Goal: Find specific page/section: Find specific page/section

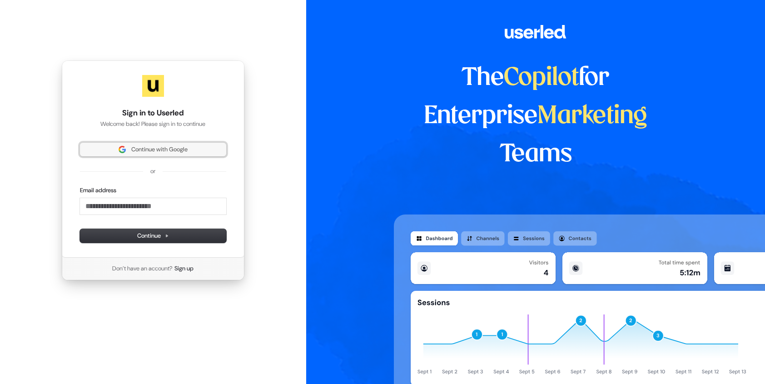
click at [163, 151] on span "Continue with Google" at bounding box center [159, 149] width 56 height 8
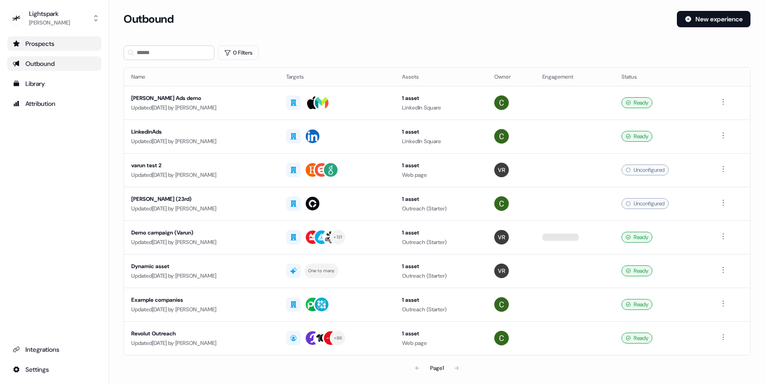
click at [41, 47] on div "Prospects" at bounding box center [54, 43] width 83 height 9
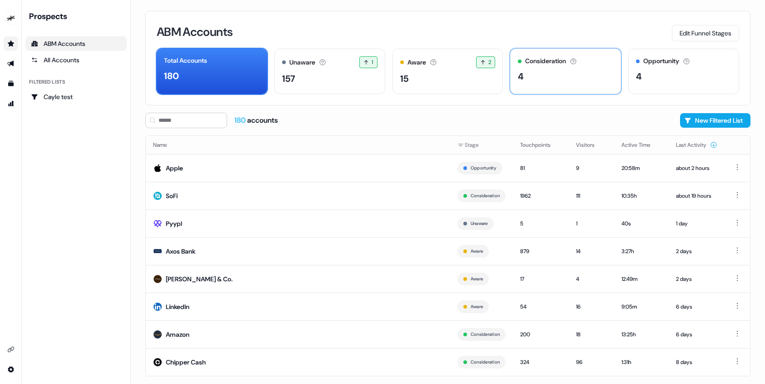
click at [529, 86] on div "Consideration Accounts with 25+ minutes of usage and 2+ visitors in the last 60…" at bounding box center [565, 71] width 111 height 45
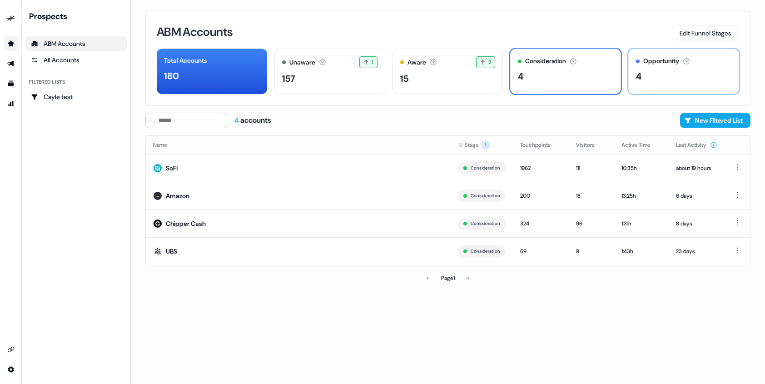
click at [659, 90] on div "Opportunity Accounts that have an opportunity which hasn't closed yet. 4" at bounding box center [683, 71] width 111 height 45
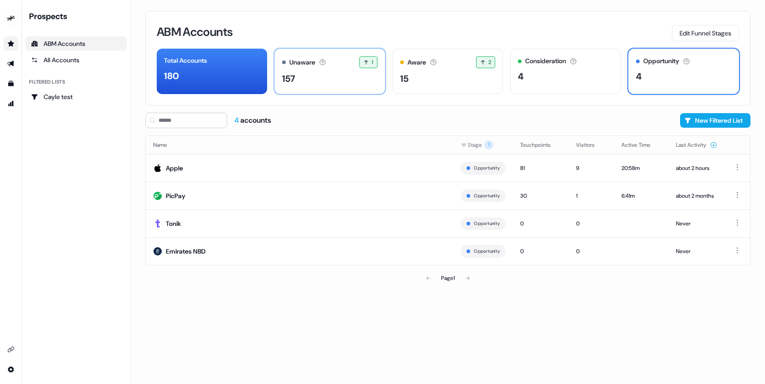
click at [328, 71] on div "Unaware The default stage all accounts start in. 1 1 accounts entered the Unawa…" at bounding box center [329, 71] width 111 height 45
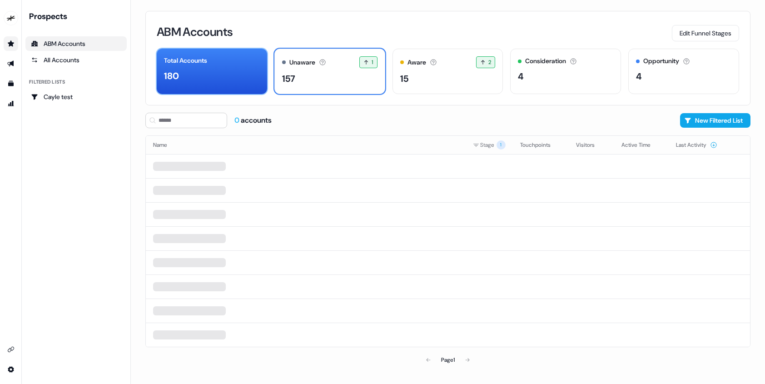
click at [204, 83] on div "Total Accounts 180" at bounding box center [212, 71] width 110 height 45
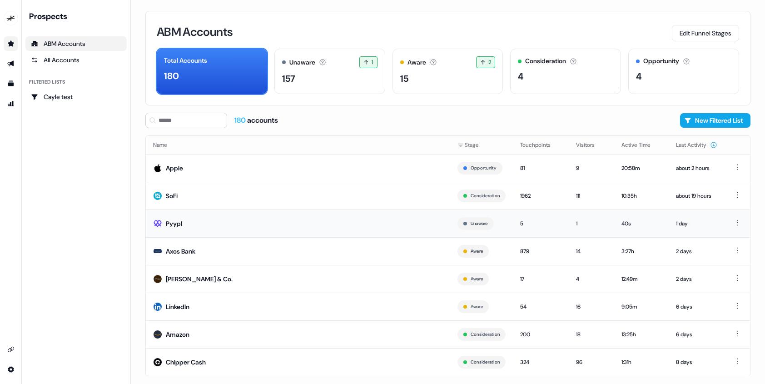
scroll to position [14, 0]
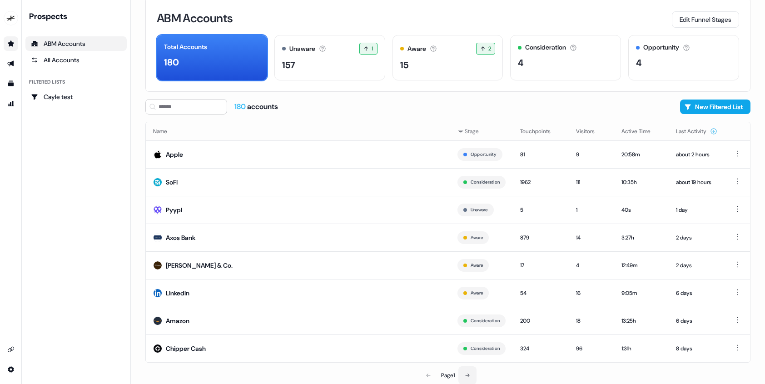
click at [471, 374] on button at bounding box center [467, 375] width 18 height 18
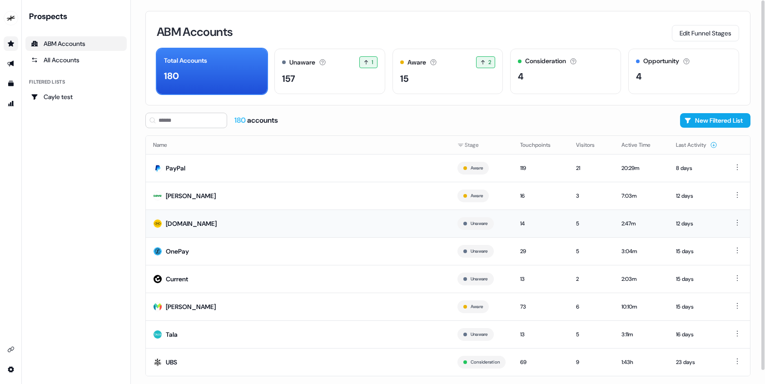
scroll to position [14, 0]
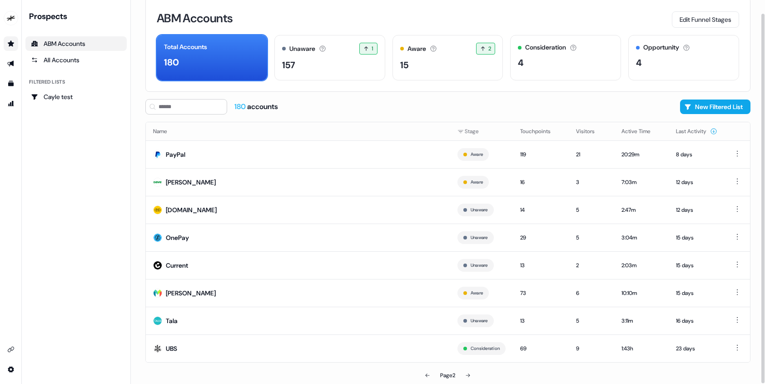
click at [668, 120] on div "180 accounts New Filtered List Name Stage Touchpoints Visitors Active Time Last…" at bounding box center [447, 241] width 605 height 285
click at [679, 129] on button "Last Activity" at bounding box center [696, 131] width 41 height 16
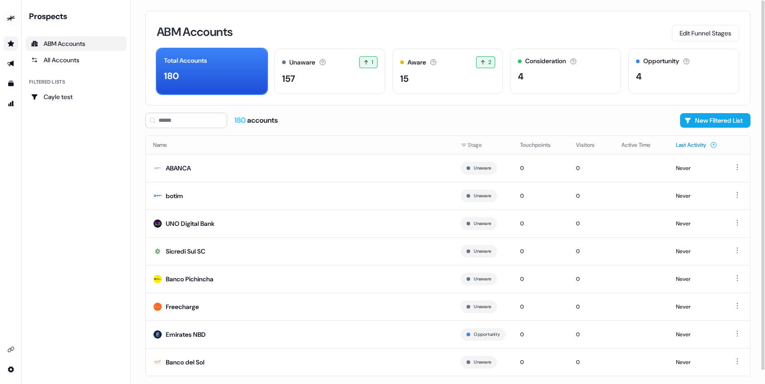
click at [690, 144] on button "Last Activity" at bounding box center [696, 145] width 41 height 16
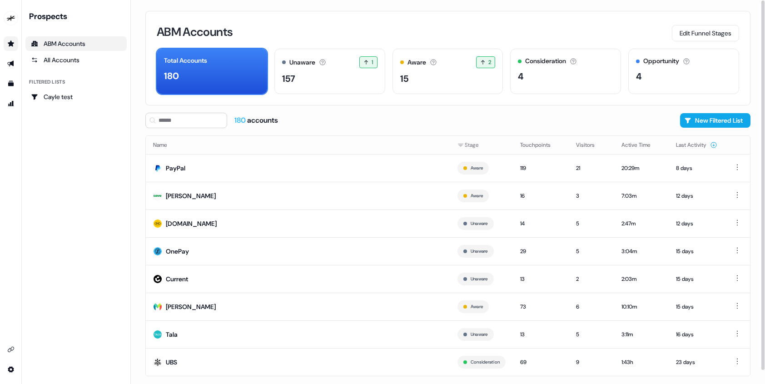
click at [690, 144] on button "Last Activity" at bounding box center [696, 145] width 41 height 16
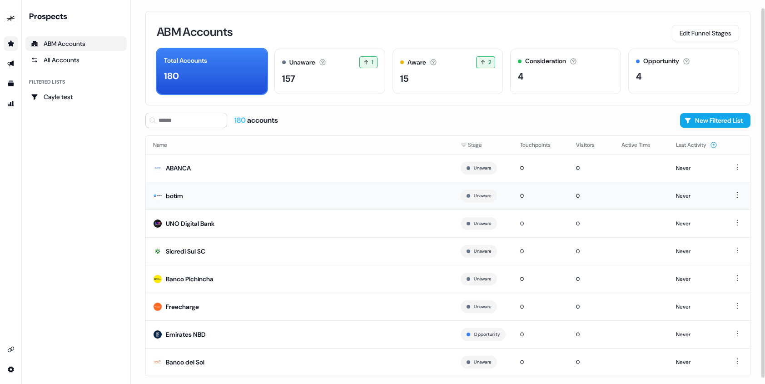
scroll to position [14, 0]
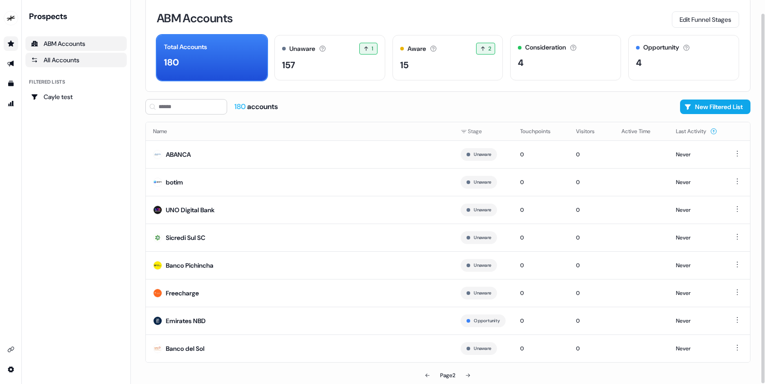
click at [70, 61] on div "All Accounts" at bounding box center [76, 59] width 90 height 9
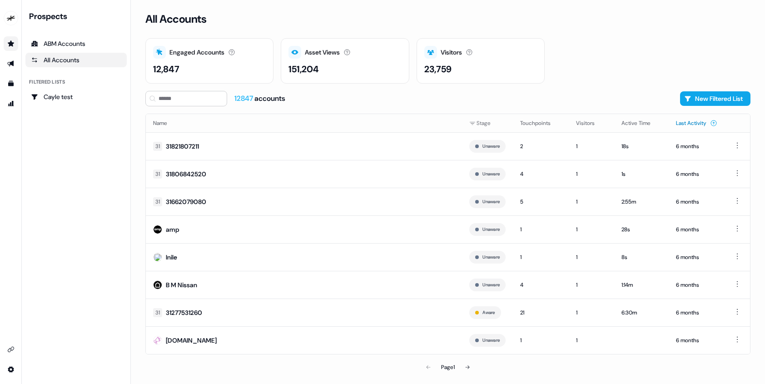
click at [690, 126] on button "Last Activity" at bounding box center [696, 123] width 41 height 16
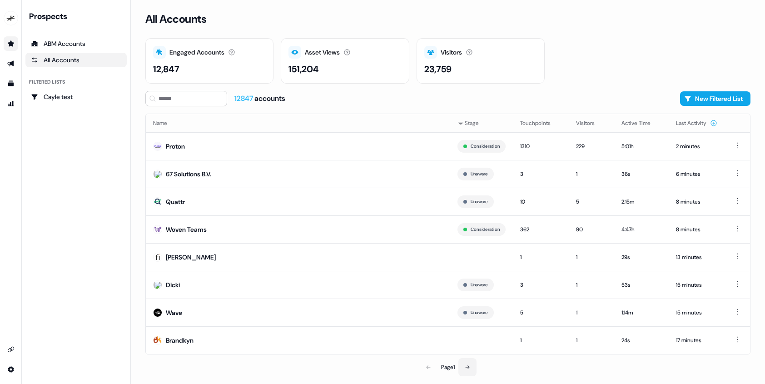
click at [469, 368] on icon at bounding box center [467, 366] width 5 height 5
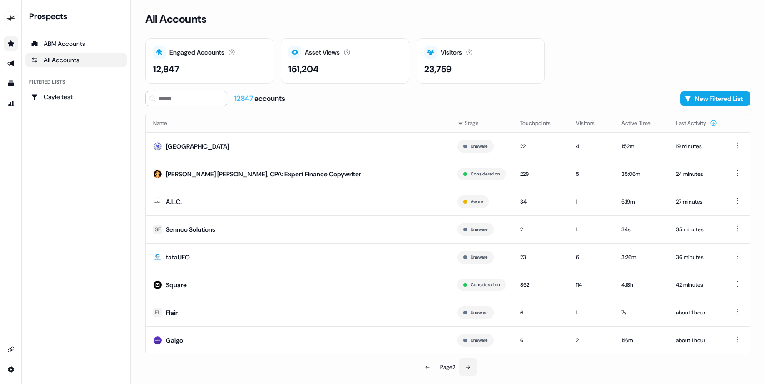
click at [469, 369] on button at bounding box center [468, 367] width 18 height 18
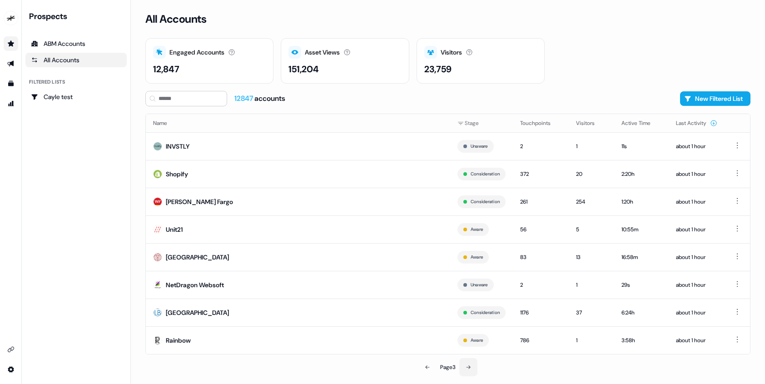
click at [469, 369] on button at bounding box center [468, 367] width 18 height 18
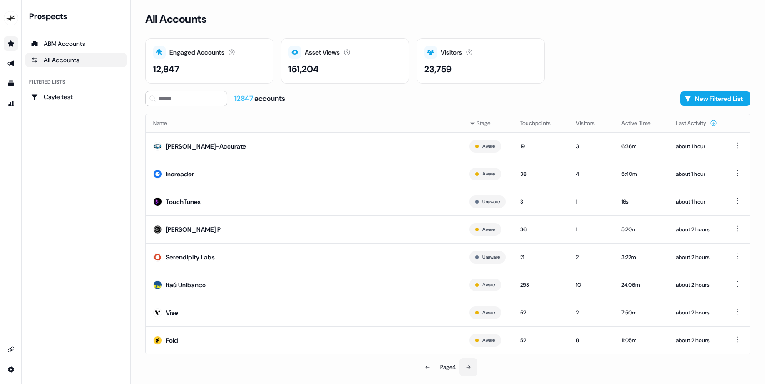
click at [469, 369] on button at bounding box center [468, 367] width 18 height 18
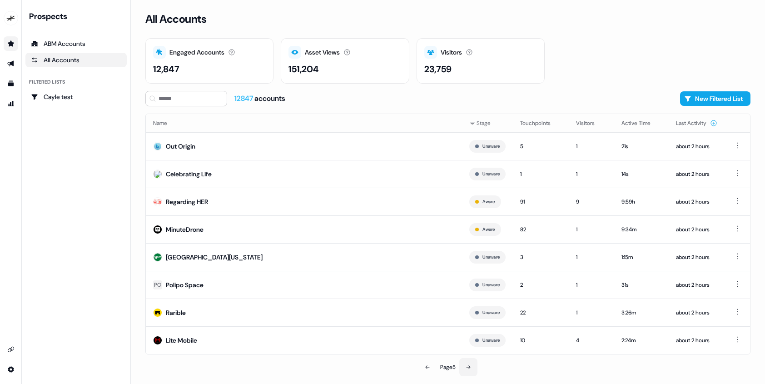
click at [470, 365] on icon at bounding box center [467, 366] width 5 height 5
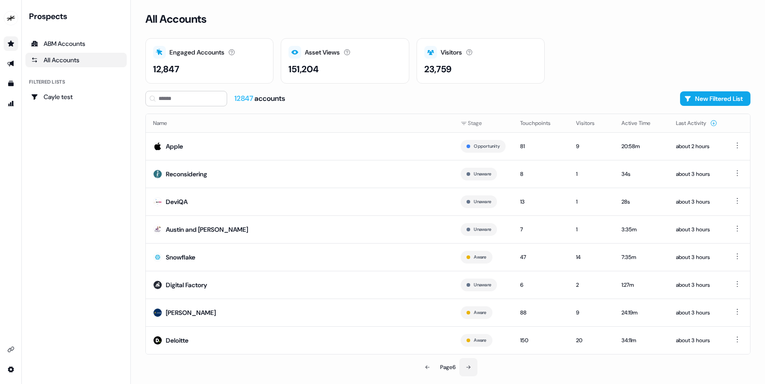
click at [470, 365] on icon at bounding box center [467, 366] width 5 height 5
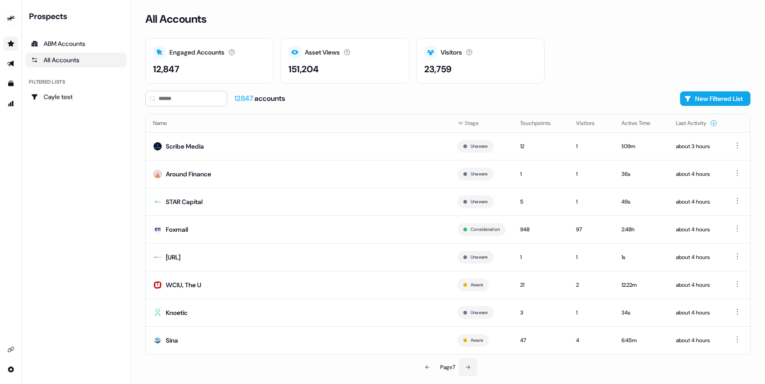
click at [470, 365] on icon at bounding box center [467, 366] width 5 height 5
